Goal: Task Accomplishment & Management: Manage account settings

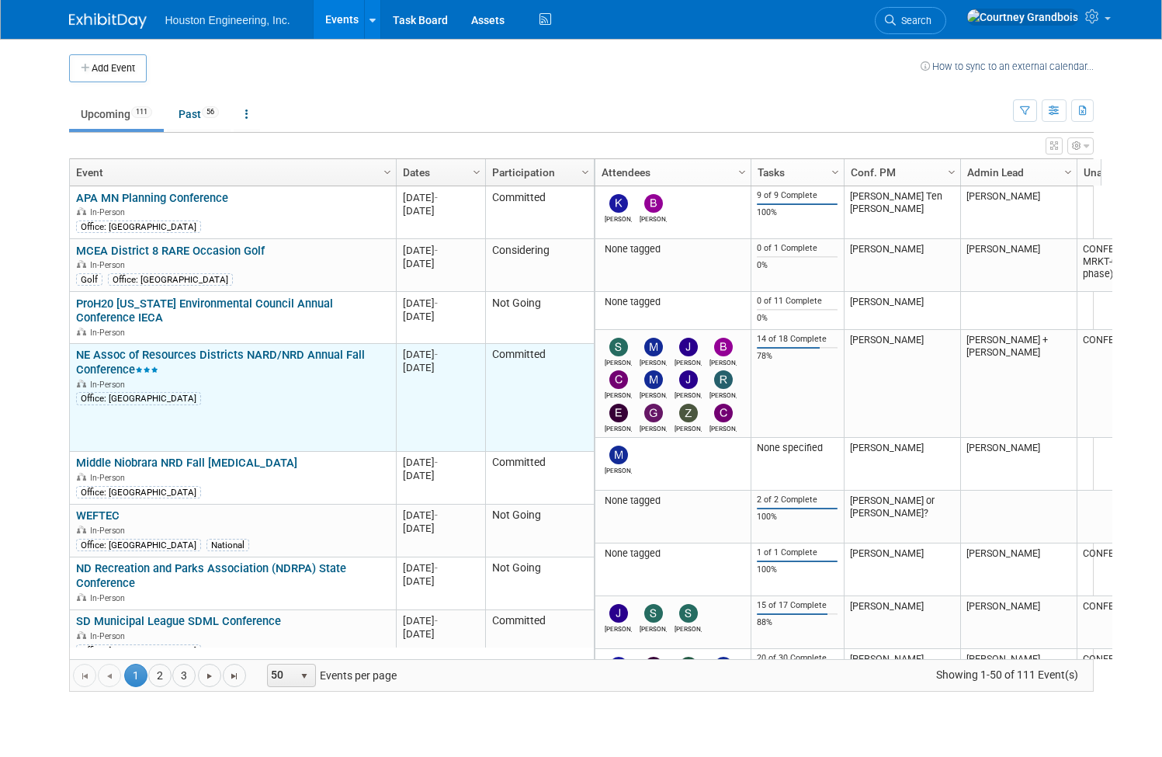
scroll to position [93, 0]
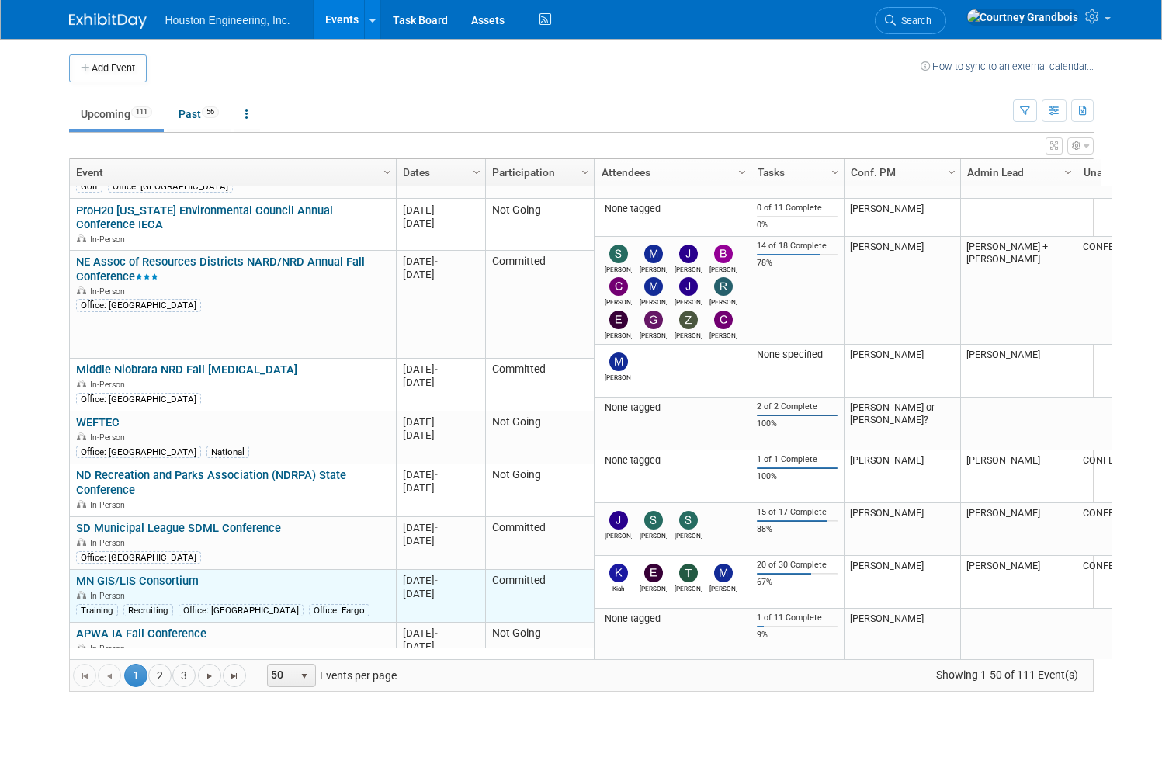
click at [165, 574] on link "MN GIS/LIS Consortium" at bounding box center [137, 581] width 123 height 14
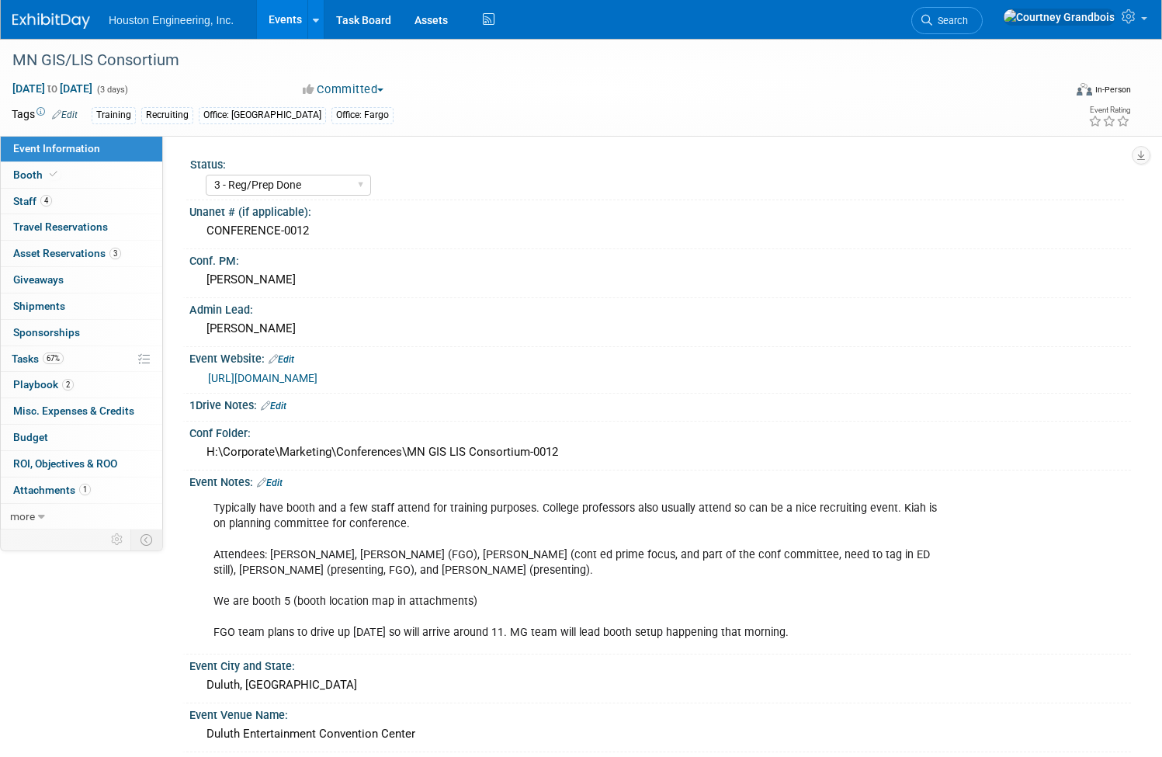
select select "3 - Reg/Prep Done"
select select "Yes"
select select "Geo. Technology"
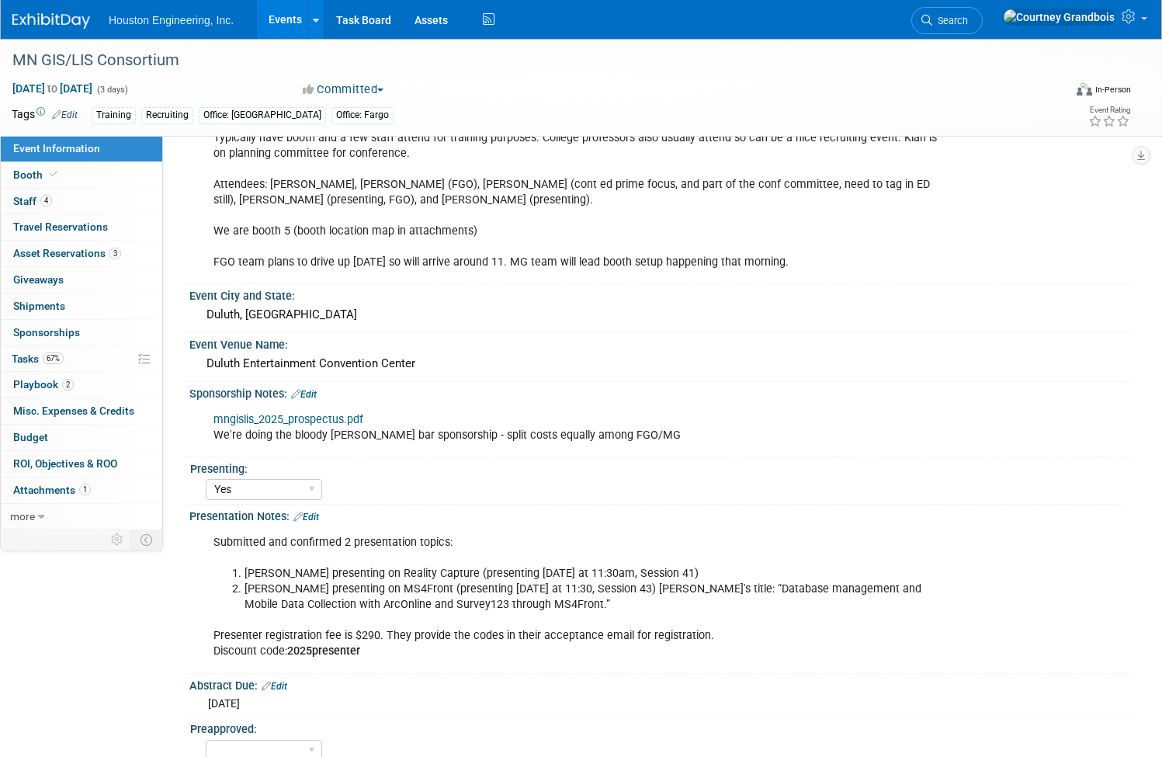
scroll to position [388, 0]
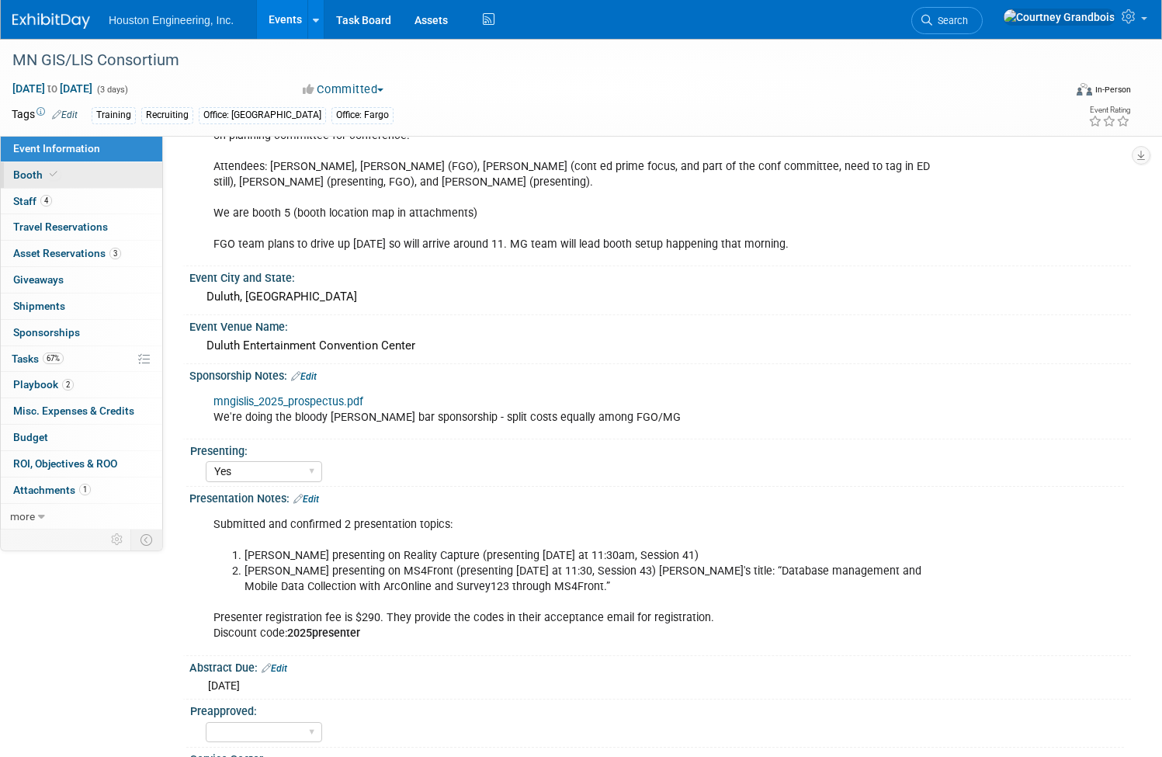
click at [162, 179] on link "Booth" at bounding box center [81, 175] width 161 height 26
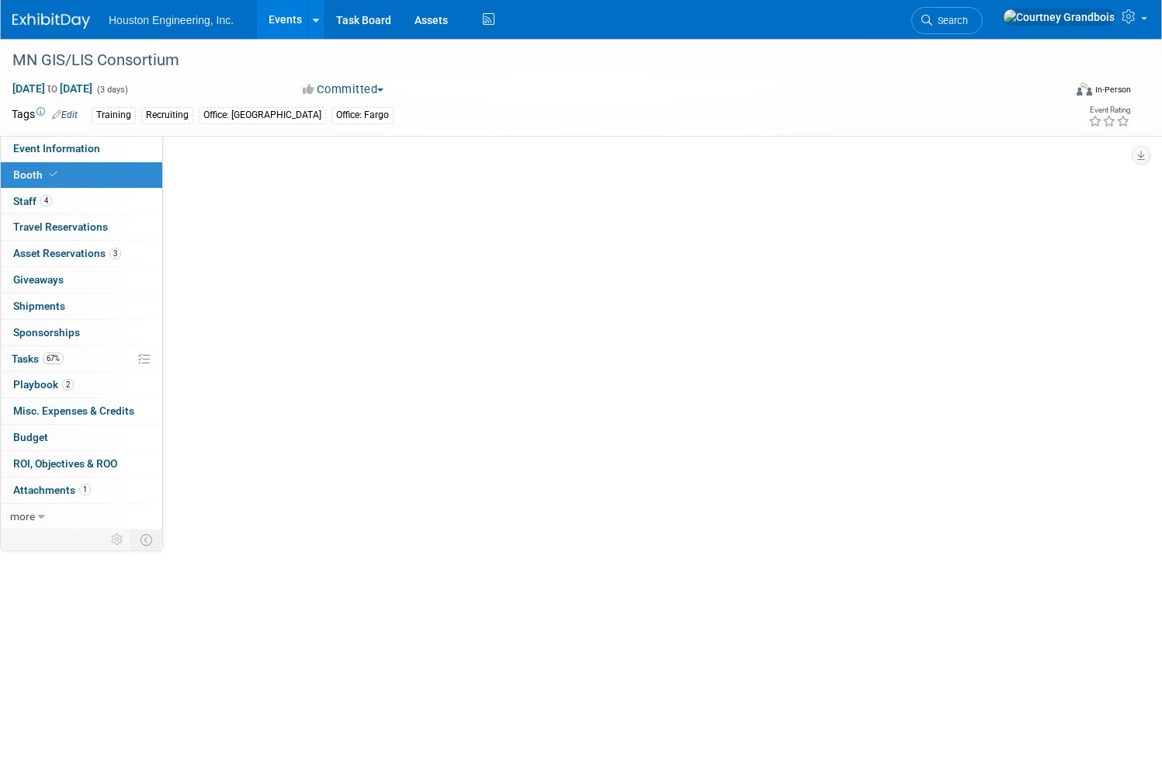
scroll to position [0, 0]
select select "Yes"
select select "Maple Grove"
